Goal: Information Seeking & Learning: Learn about a topic

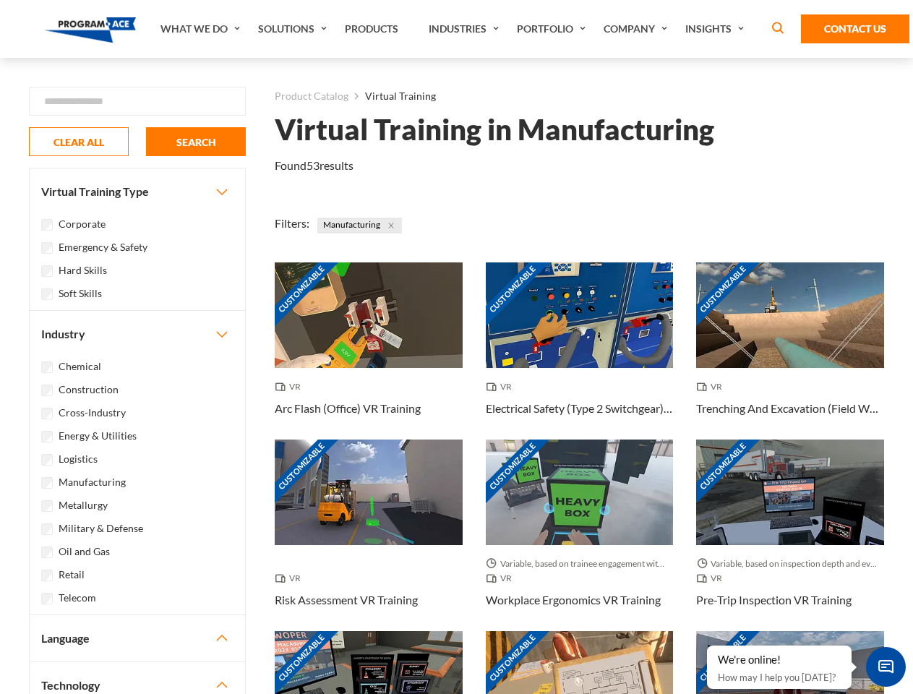
click at [202, 29] on link "What We Do" at bounding box center [202, 29] width 98 height 58
click at [294, 29] on link "Solutions" at bounding box center [294, 29] width 87 height 58
click at [466, 29] on link "Industries" at bounding box center [465, 29] width 88 height 58
click at [638, 29] on link "Company" at bounding box center [637, 29] width 82 height 58
click at [717, 29] on link "Insights" at bounding box center [716, 29] width 77 height 58
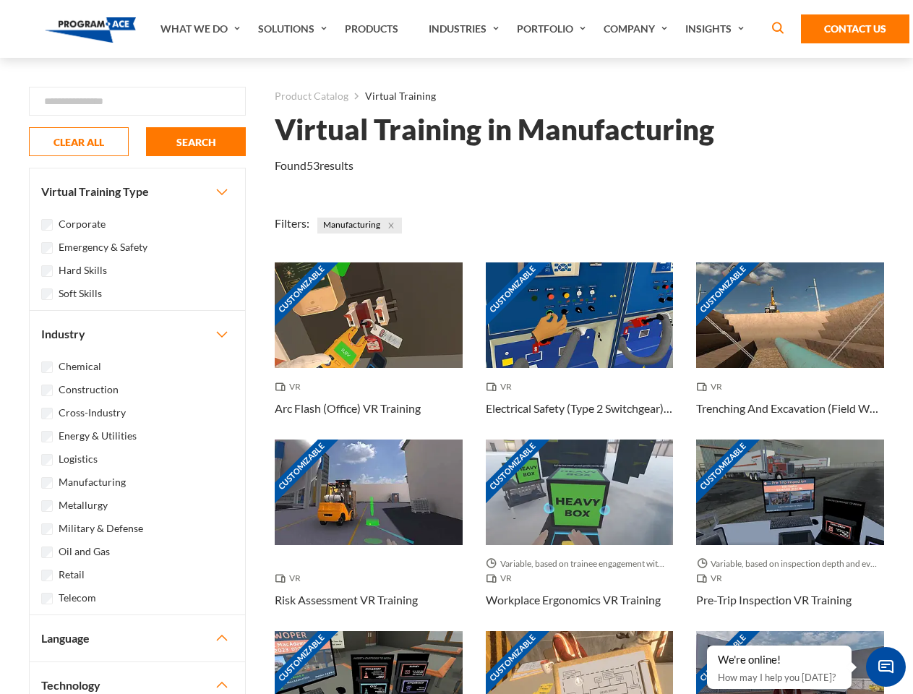
click at [0, 0] on div "Blog White Papers News" at bounding box center [0, 0] width 0 height 0
click at [0, 0] on strong "How Virtual Learning Can Enhance Workforce Productivity: A Guide for L&D Manage…" at bounding box center [0, 0] width 0 height 0
click at [885, 666] on span "Minimize live chat window" at bounding box center [885, 666] width 53 height 53
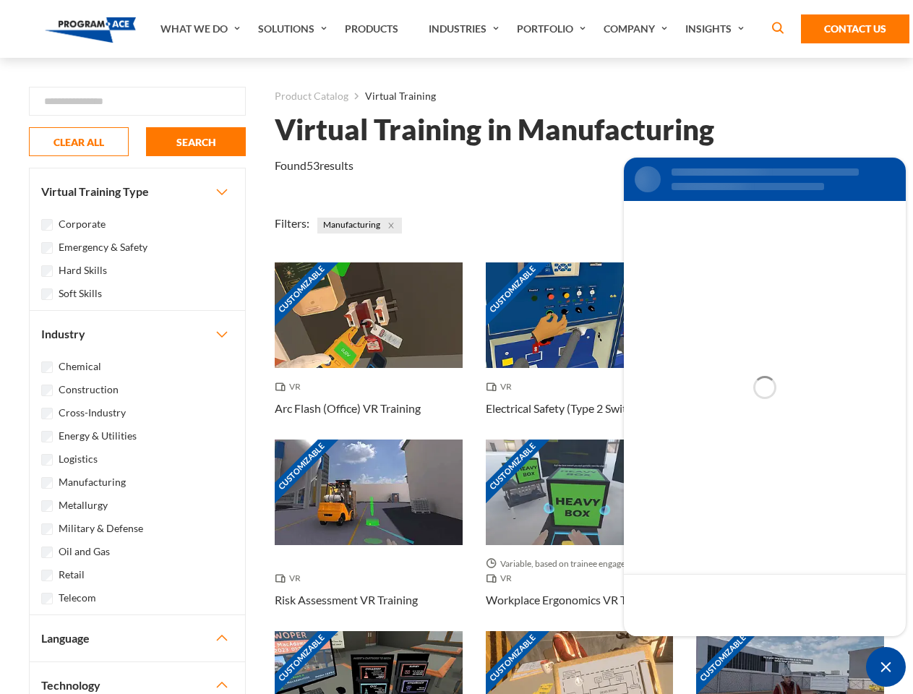
click at [708, 646] on div "Customizable" at bounding box center [790, 684] width 188 height 106
